Goal: Transaction & Acquisition: Purchase product/service

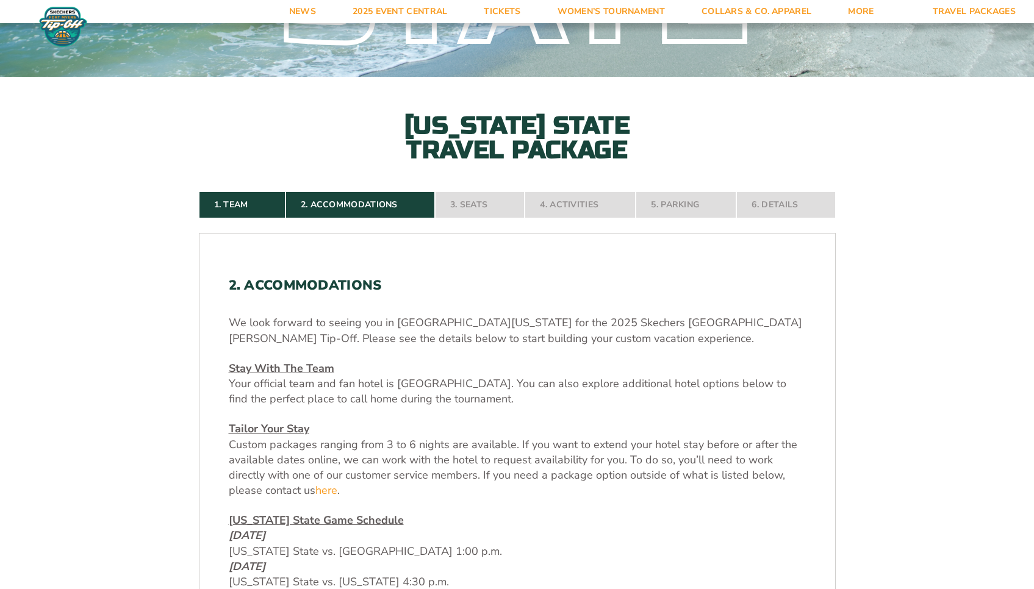
scroll to position [231, 0]
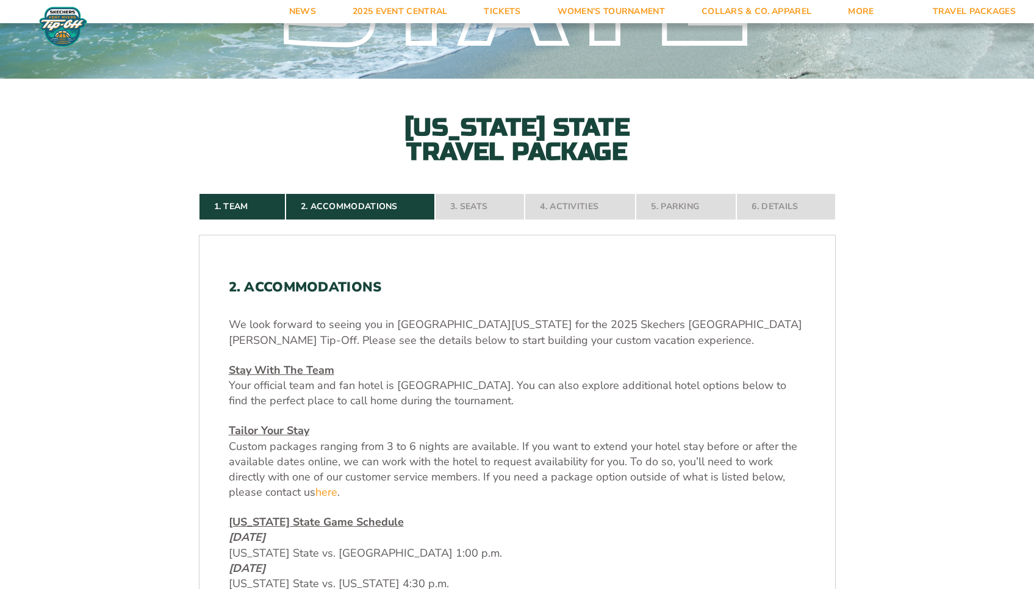
click at [475, 209] on nav "1. Team 2. Accommodations 3. Seats 4. Activities 5. Parking 6. Details" at bounding box center [517, 206] width 637 height 27
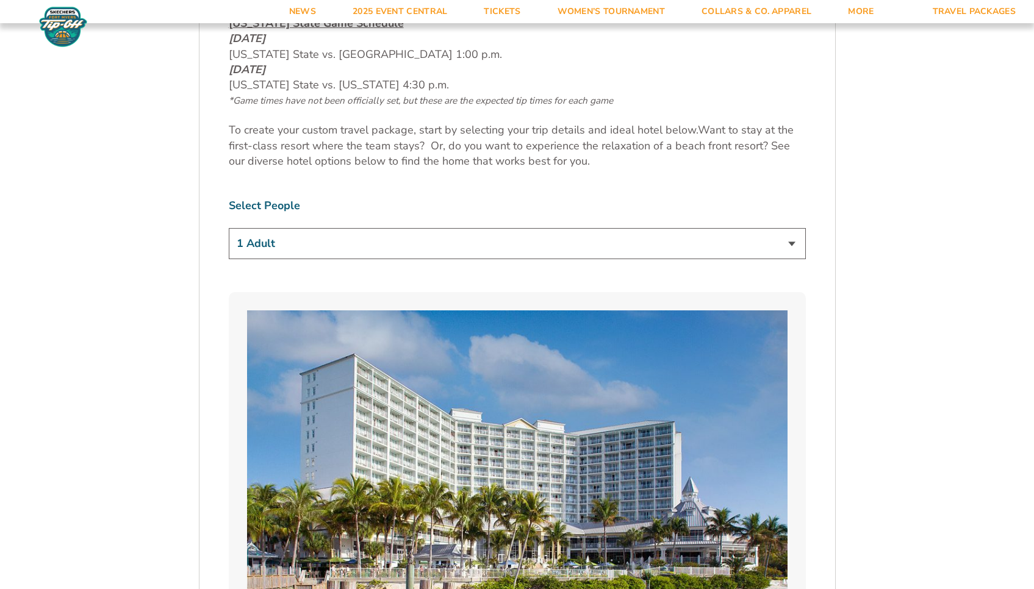
scroll to position [733, 0]
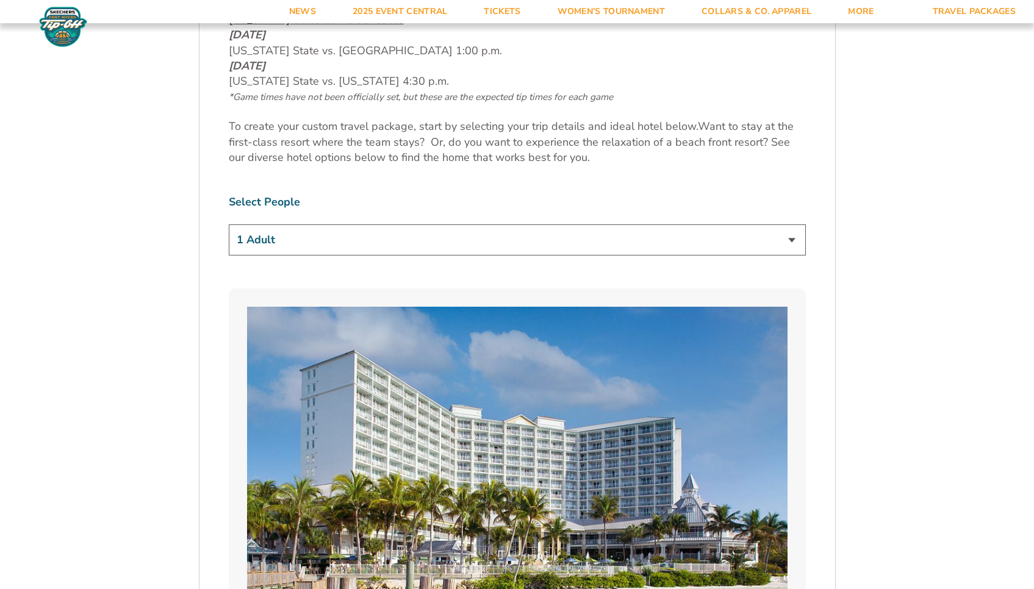
select select "4 Adults"
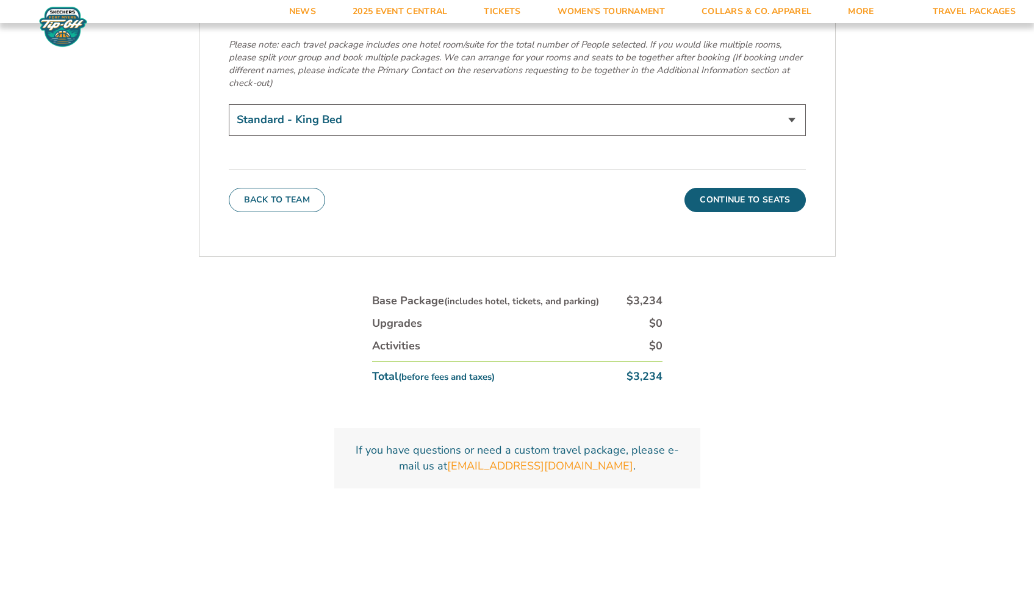
scroll to position [4408, 0]
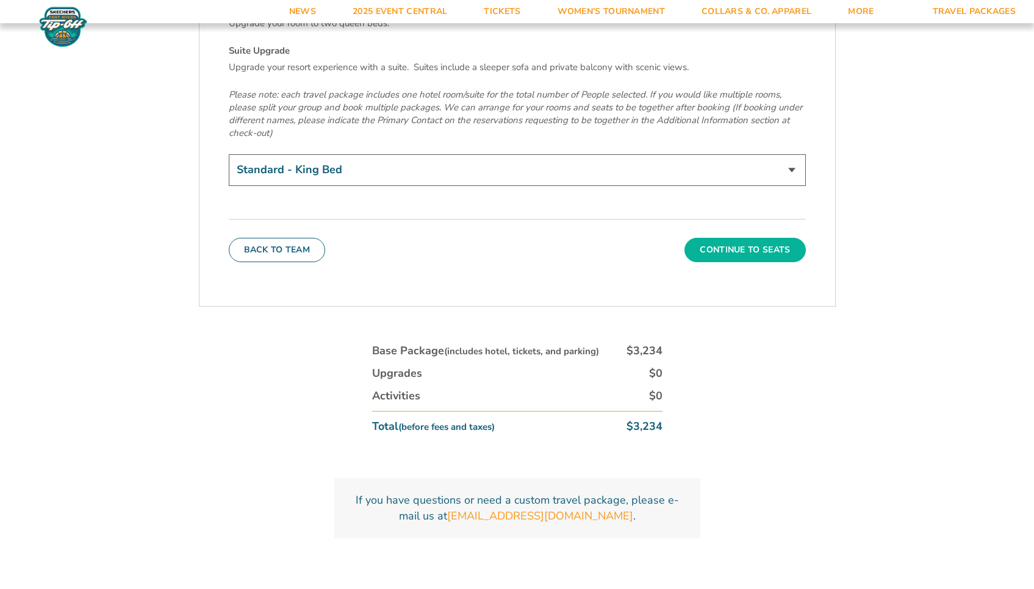
click at [769, 238] on button "Continue To Seats" at bounding box center [745, 250] width 121 height 24
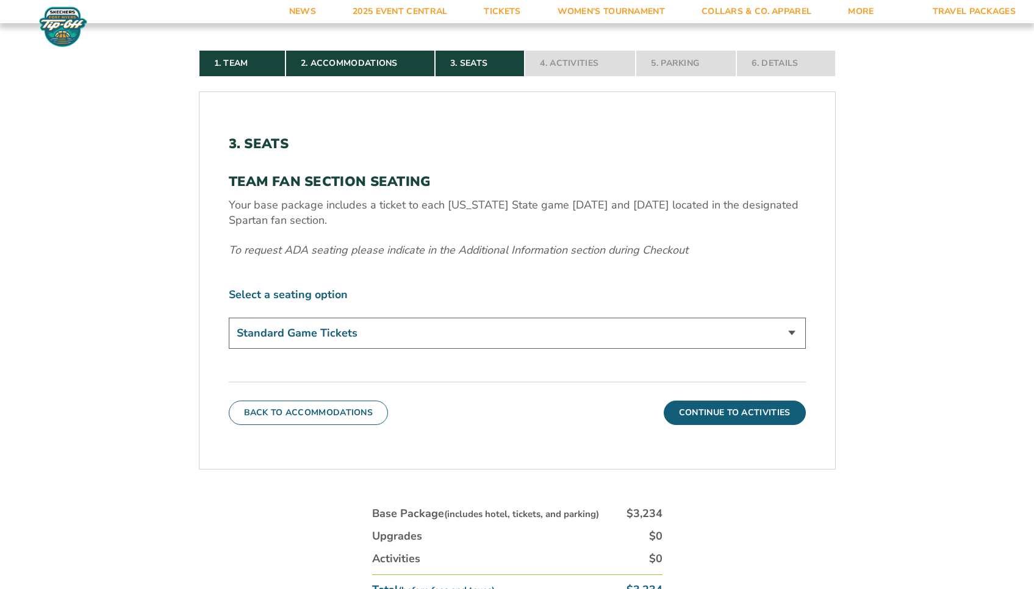
scroll to position [376, 0]
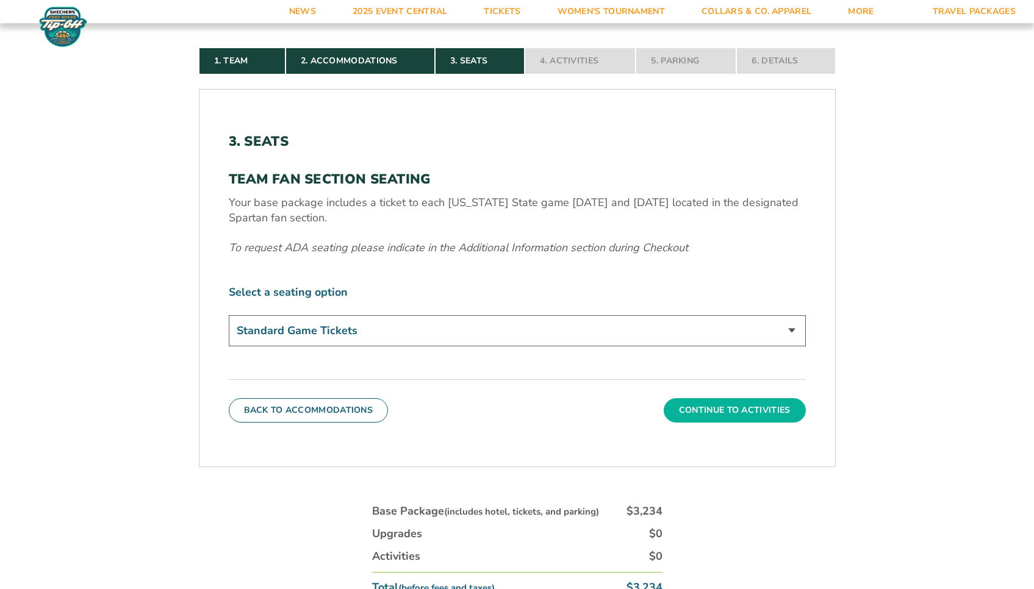
click at [768, 411] on button "Continue To Activities" at bounding box center [735, 410] width 142 height 24
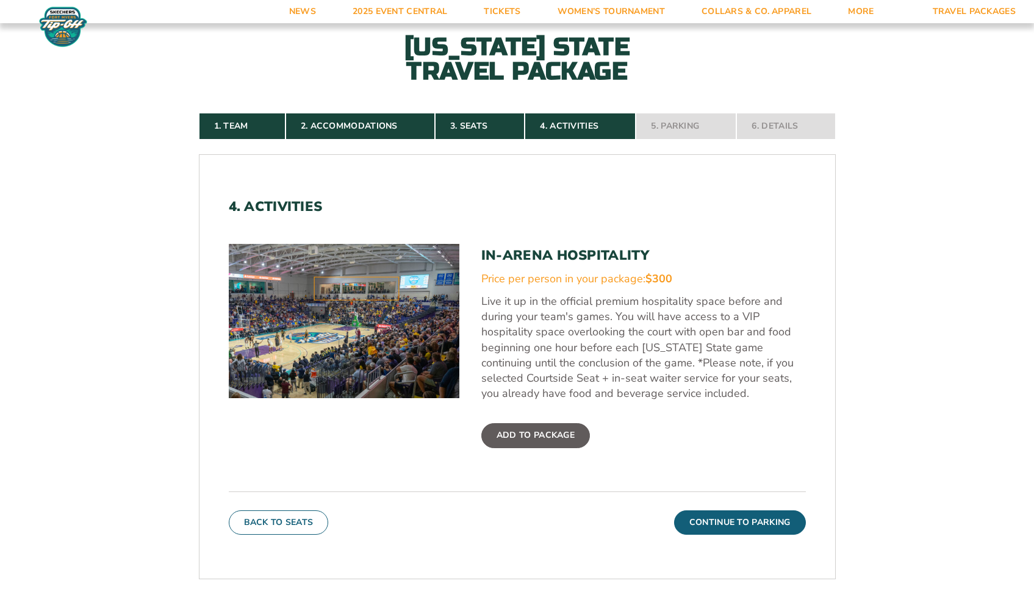
scroll to position [354, 0]
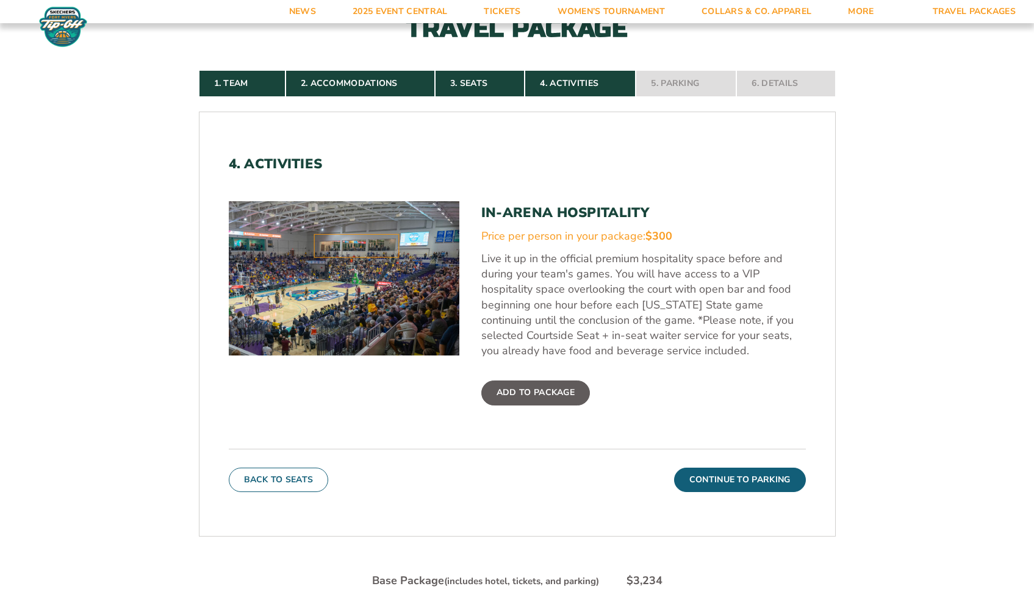
click at [779, 82] on nav "1. Team 2. Accommodations 3. Seats 4. Activities 5. Parking 6. Details" at bounding box center [517, 83] width 637 height 27
click at [759, 474] on button "Continue To Parking" at bounding box center [740, 480] width 132 height 24
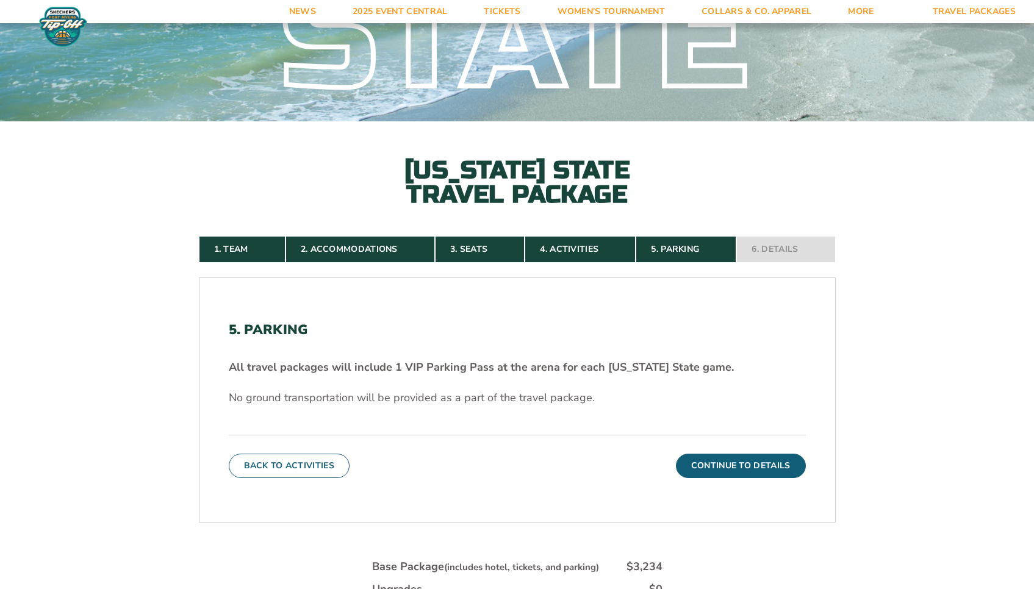
scroll to position [35, 0]
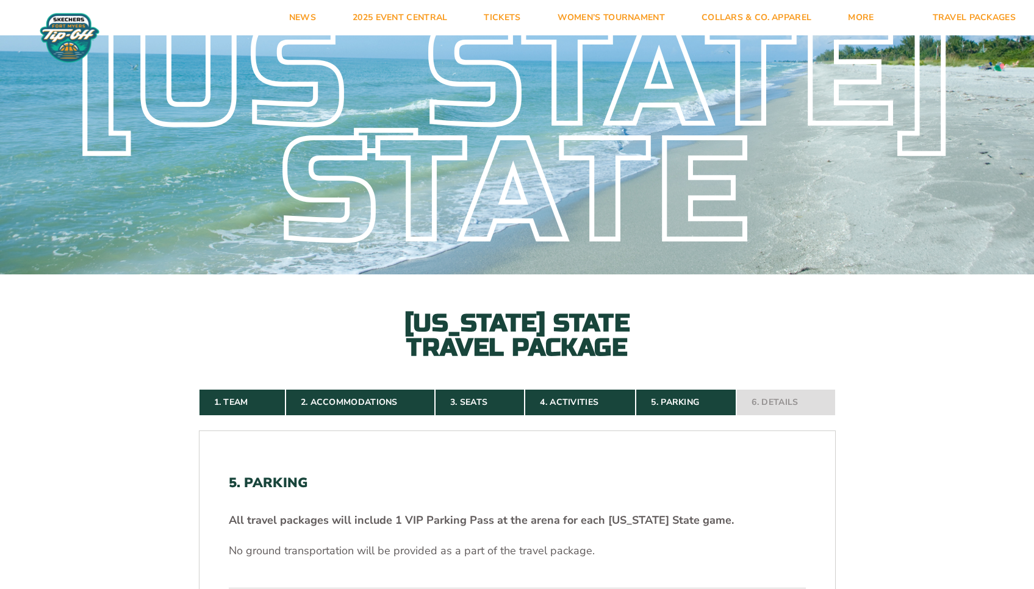
click at [787, 399] on nav "1. Team 2. Accommodations 3. Seats 4. Activities 5. Parking 6. Details" at bounding box center [517, 402] width 637 height 27
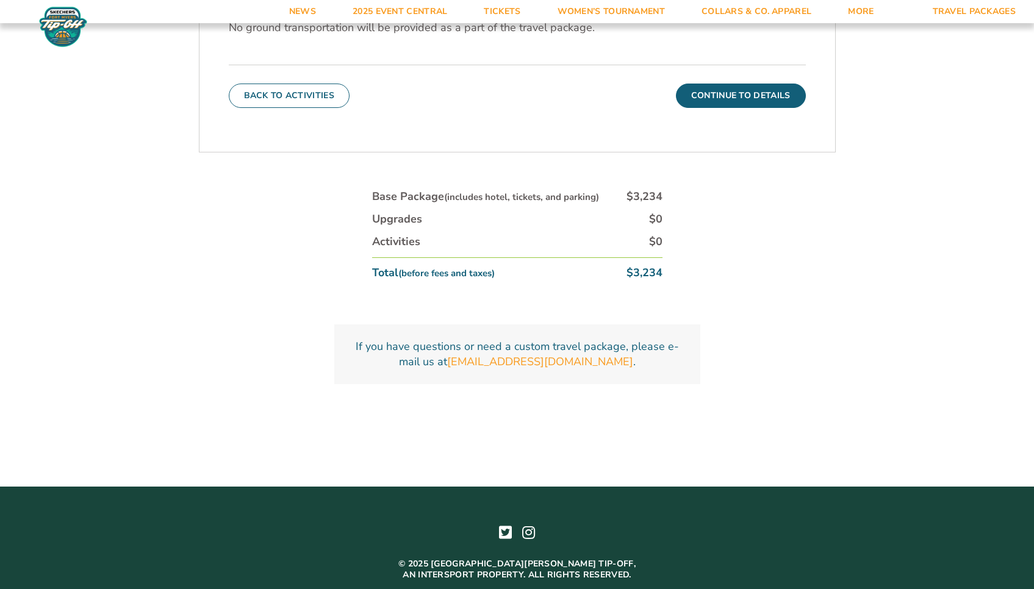
scroll to position [618, 0]
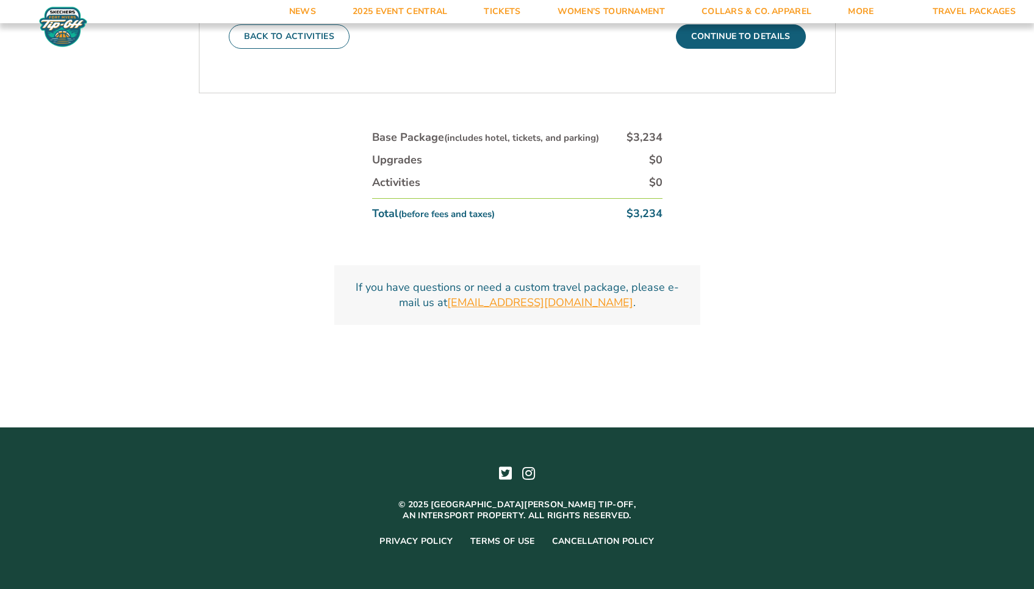
click at [542, 301] on link "[EMAIL_ADDRESS][DOMAIN_NAME]" at bounding box center [540, 302] width 186 height 15
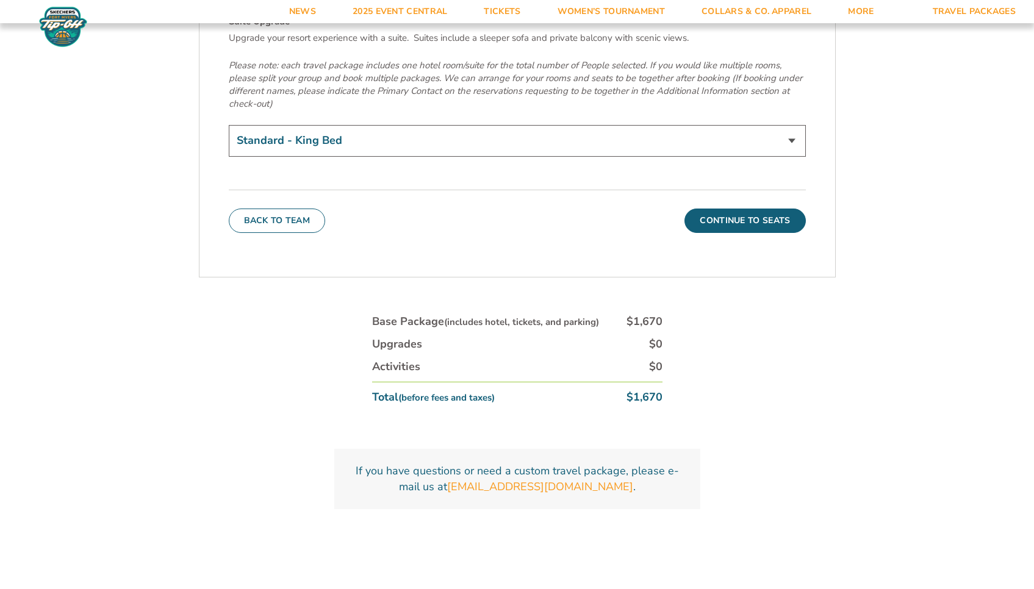
scroll to position [4552, 0]
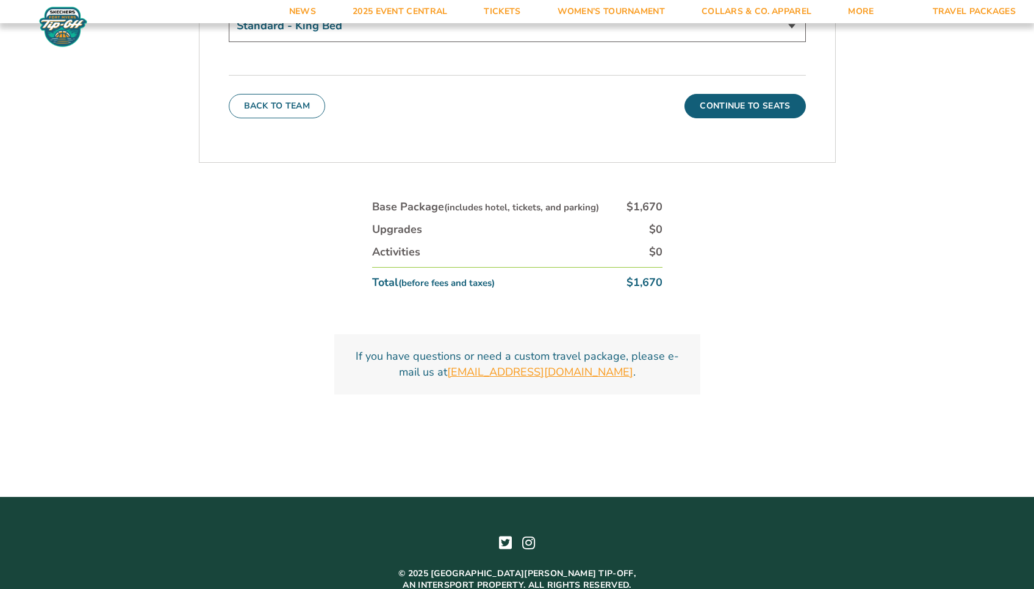
click at [549, 365] on link "[EMAIL_ADDRESS][DOMAIN_NAME]" at bounding box center [540, 372] width 186 height 15
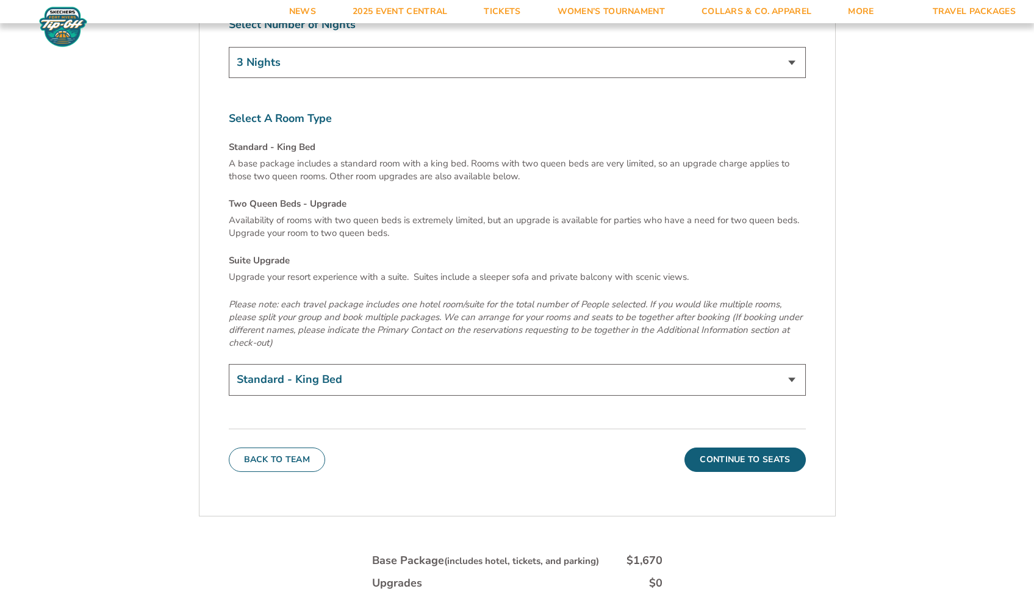
scroll to position [4201, 0]
